Goal: Information Seeking & Learning: Find specific fact

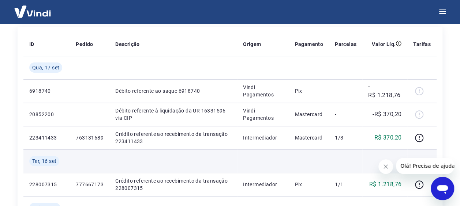
scroll to position [110, 0]
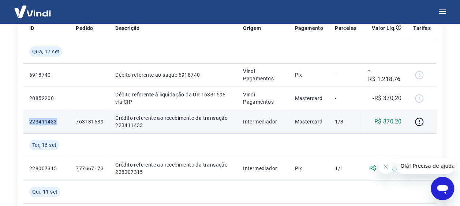
drag, startPoint x: 53, startPoint y: 120, endPoint x: 27, endPoint y: 127, distance: 27.0
click at [27, 127] on td "223411433" at bounding box center [46, 121] width 46 height 23
copy p "223411433"
